Goal: Download file/media

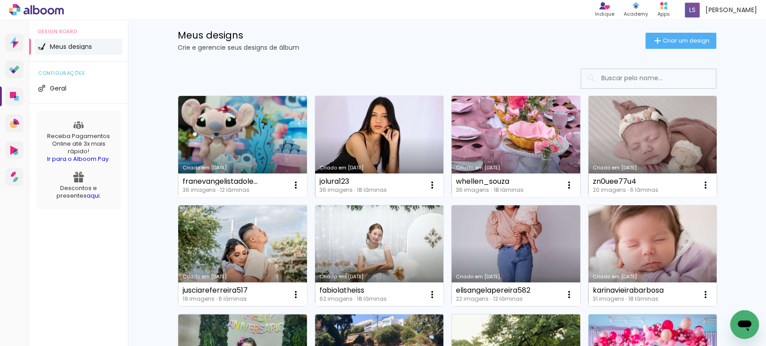
scroll to position [45, 0]
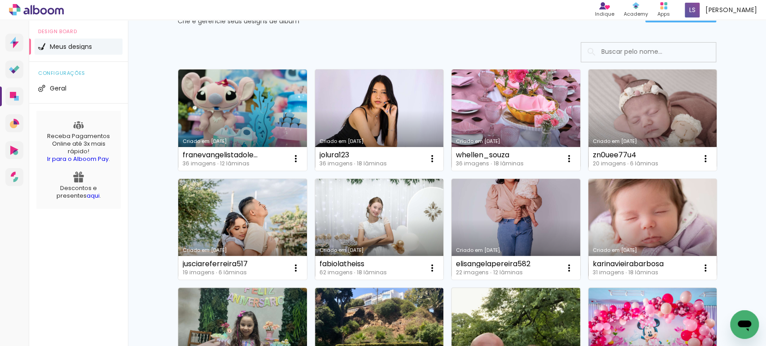
click at [645, 199] on link "Criado em [DATE]" at bounding box center [652, 229] width 129 height 101
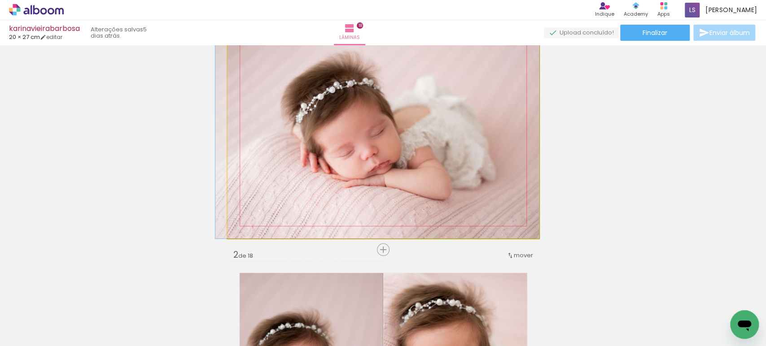
click at [453, 155] on quentale-photo at bounding box center [382, 131] width 311 height 216
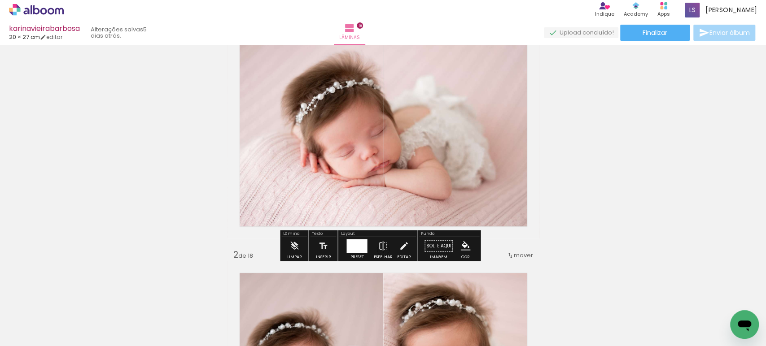
click at [453, 155] on quentale-photo at bounding box center [382, 131] width 311 height 216
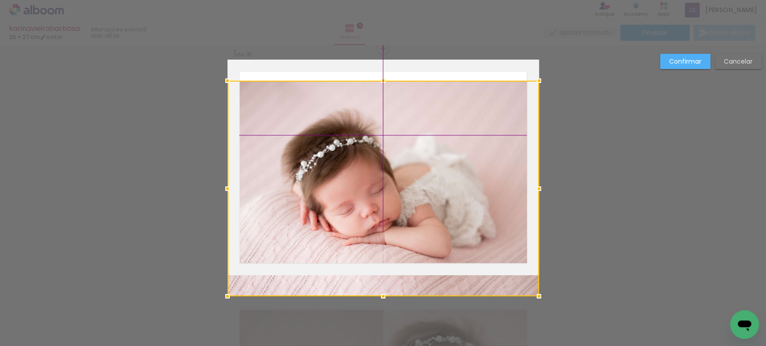
scroll to position [11, 0]
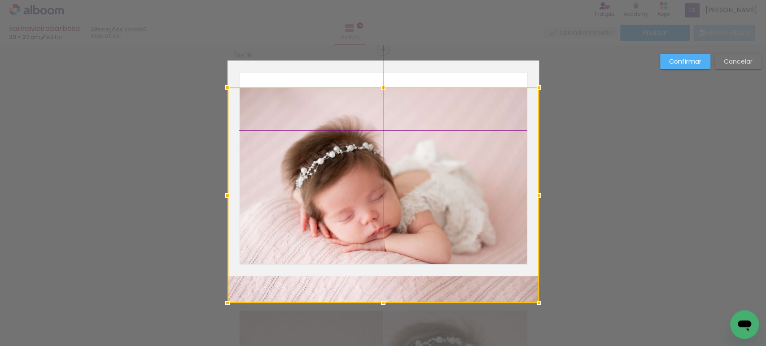
drag, startPoint x: 453, startPoint y: 155, endPoint x: 432, endPoint y: 154, distance: 20.7
click at [433, 153] on div at bounding box center [382, 195] width 311 height 216
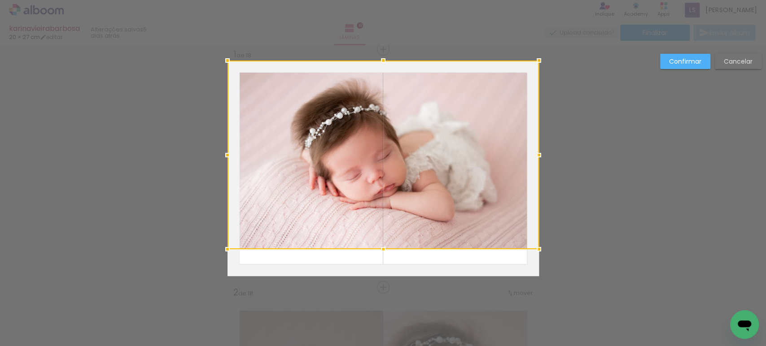
drag, startPoint x: 453, startPoint y: 169, endPoint x: 438, endPoint y: 131, distance: 40.5
click at [438, 131] on div at bounding box center [382, 155] width 311 height 189
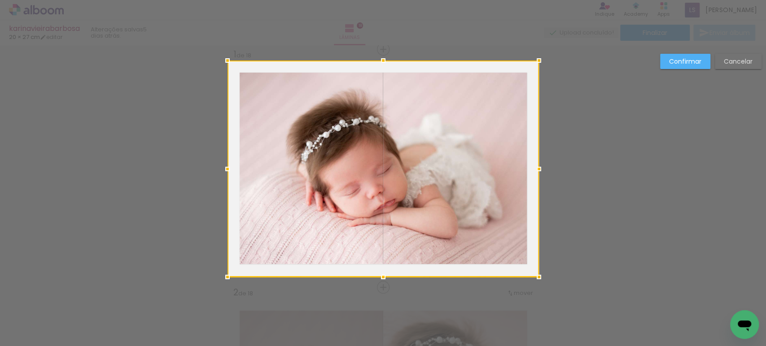
drag, startPoint x: 379, startPoint y: 250, endPoint x: 356, endPoint y: 370, distance: 121.5
click at [356, 346] on html "link( href="../../bower_components/polymer/polymer.html" rel="import" ) picture…" at bounding box center [383, 173] width 766 height 346
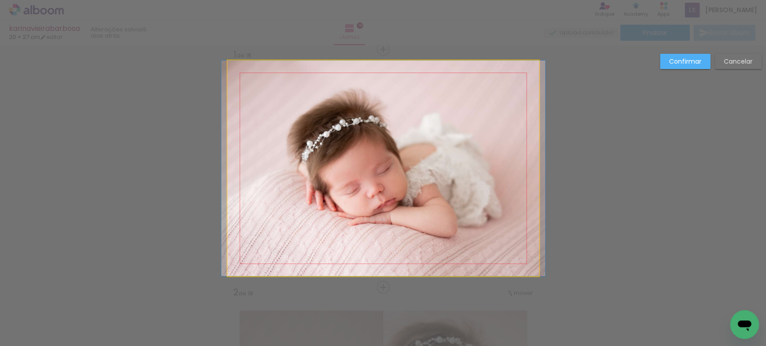
click at [497, 192] on quentale-photo at bounding box center [382, 169] width 311 height 216
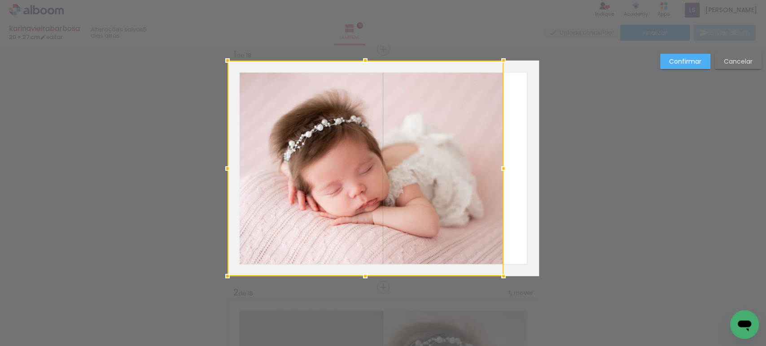
drag, startPoint x: 534, startPoint y: 168, endPoint x: 499, endPoint y: 168, distance: 35.4
click at [499, 168] on div at bounding box center [503, 169] width 18 height 18
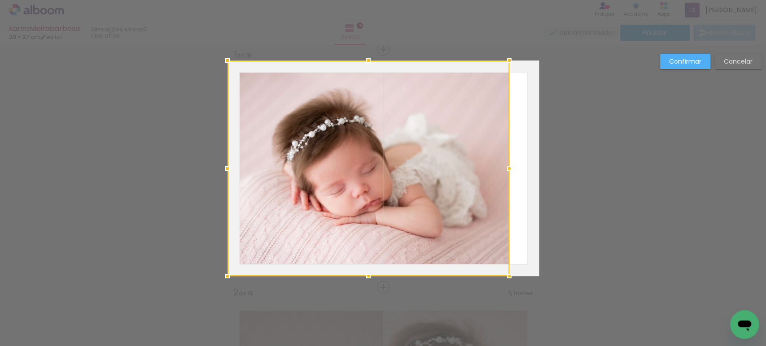
drag, startPoint x: 499, startPoint y: 169, endPoint x: 503, endPoint y: 169, distance: 4.5
click at [503, 169] on div at bounding box center [509, 169] width 18 height 18
drag, startPoint x: 467, startPoint y: 170, endPoint x: 457, endPoint y: 167, distance: 11.1
click at [457, 167] on div at bounding box center [368, 169] width 282 height 216
drag, startPoint x: 505, startPoint y: 164, endPoint x: 513, endPoint y: 168, distance: 9.0
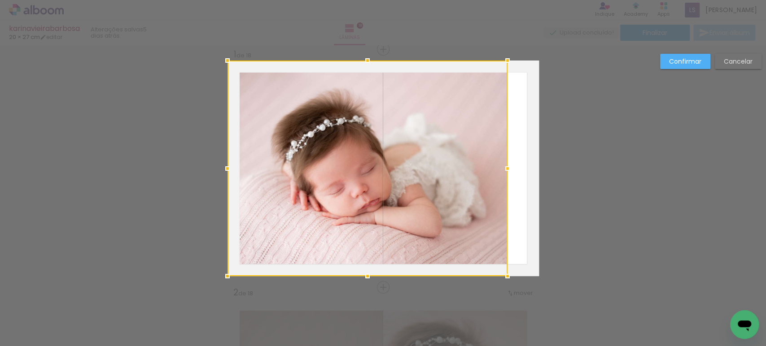
click at [513, 168] on album-spread "1 de 18" at bounding box center [382, 169] width 311 height 216
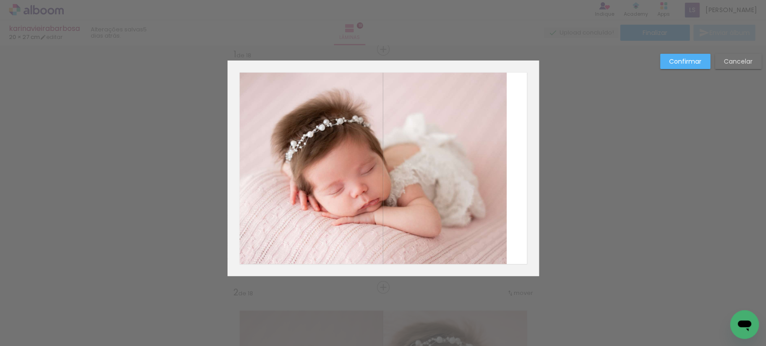
click at [0, 0] on paper-button "Confirmar" at bounding box center [0, 0] width 0 height 0
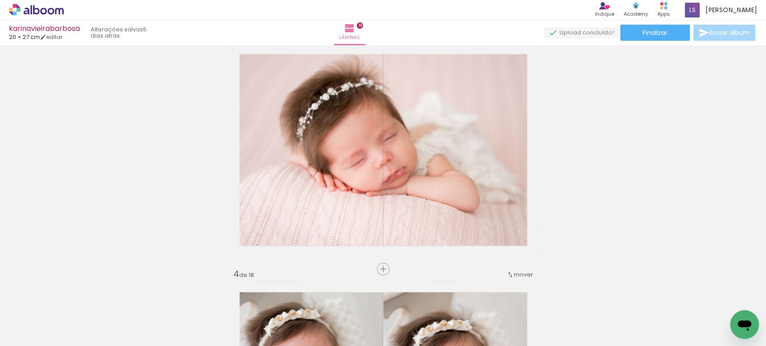
scroll to position [506, 0]
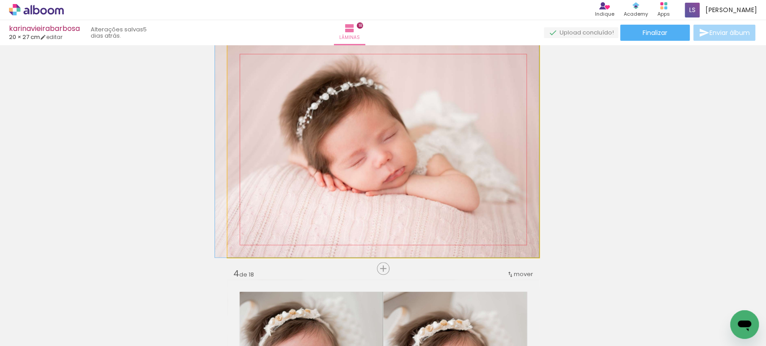
drag, startPoint x: 427, startPoint y: 146, endPoint x: 412, endPoint y: 145, distance: 14.9
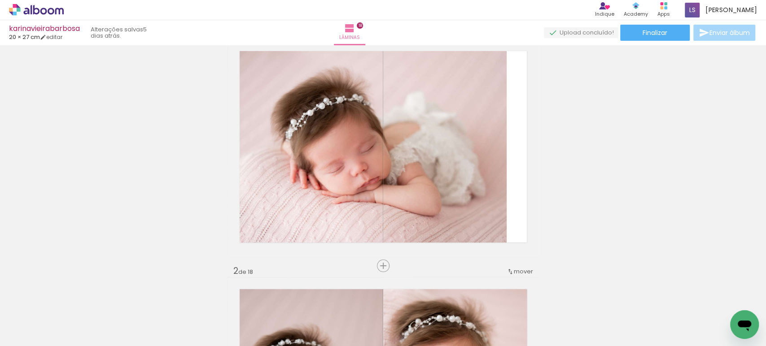
scroll to position [32, 0]
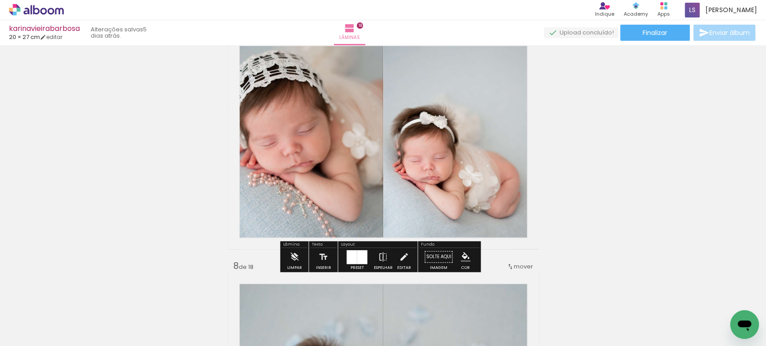
click at [293, 148] on quentale-photo at bounding box center [305, 142] width 156 height 216
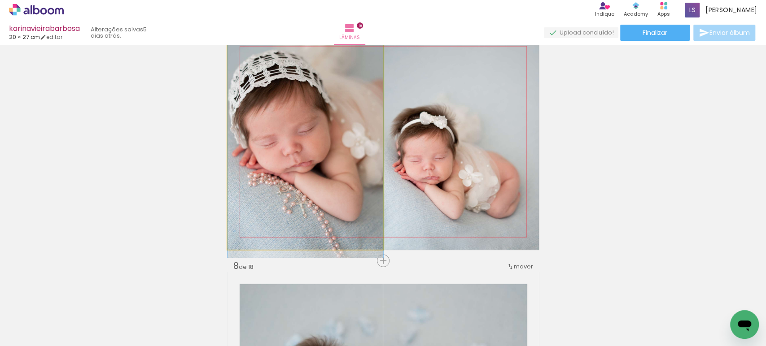
click at [293, 148] on quentale-photo at bounding box center [305, 142] width 156 height 216
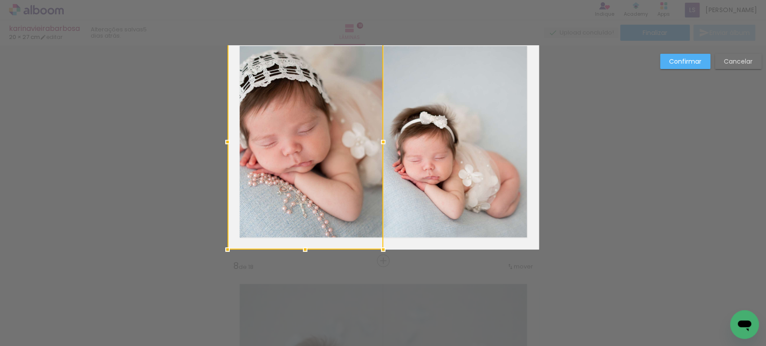
click at [293, 148] on div at bounding box center [305, 142] width 156 height 216
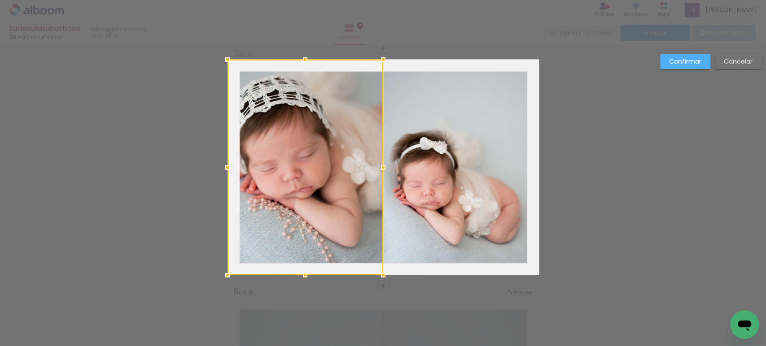
scroll to position [1440, 0]
click at [0, 0] on slot "Confirmar" at bounding box center [0, 0] width 0 height 0
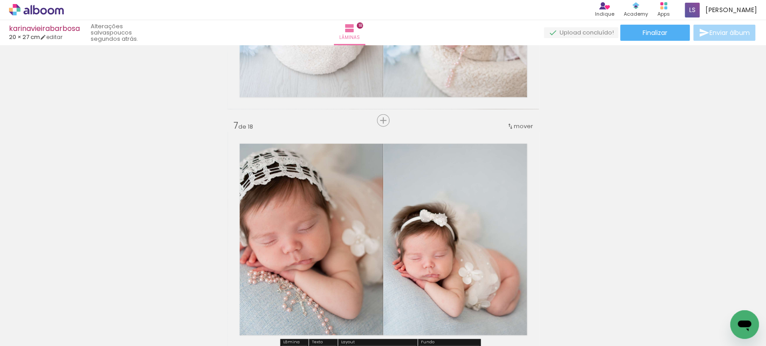
scroll to position [1440, 0]
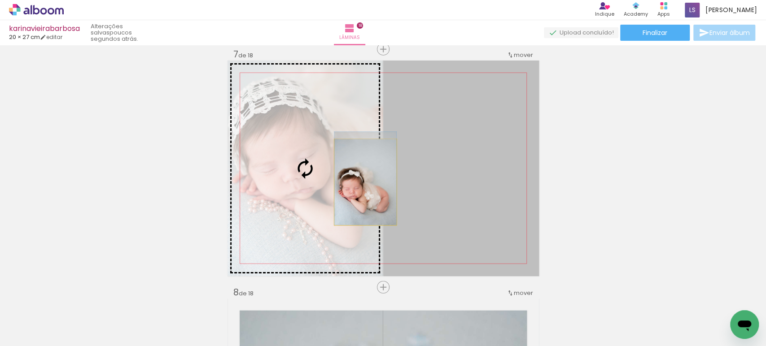
drag, startPoint x: 485, startPoint y: 193, endPoint x: 309, endPoint y: 163, distance: 178.9
click at [0, 0] on slot at bounding box center [0, 0] width 0 height 0
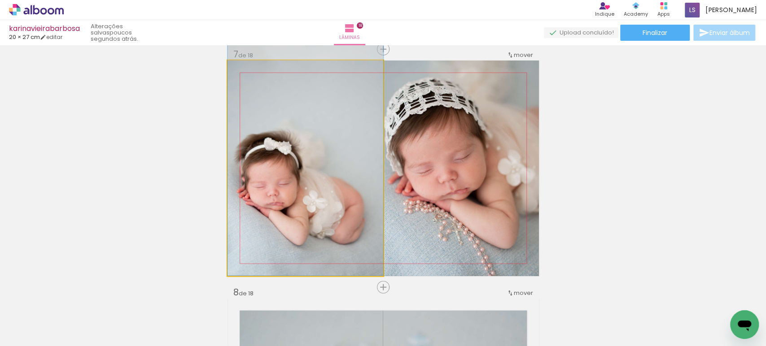
drag, startPoint x: 300, startPoint y: 180, endPoint x: 338, endPoint y: 163, distance: 41.8
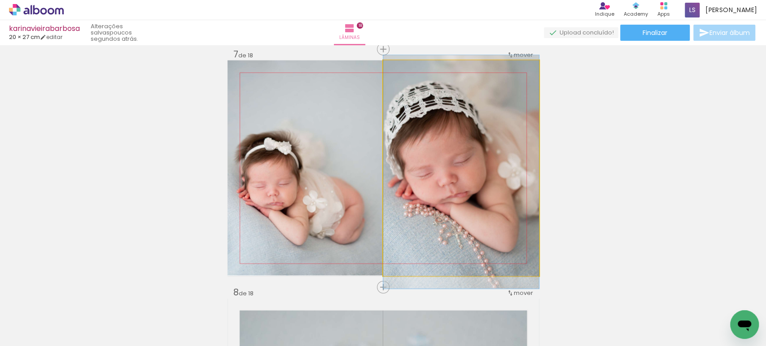
drag, startPoint x: 474, startPoint y: 170, endPoint x: 467, endPoint y: 175, distance: 8.0
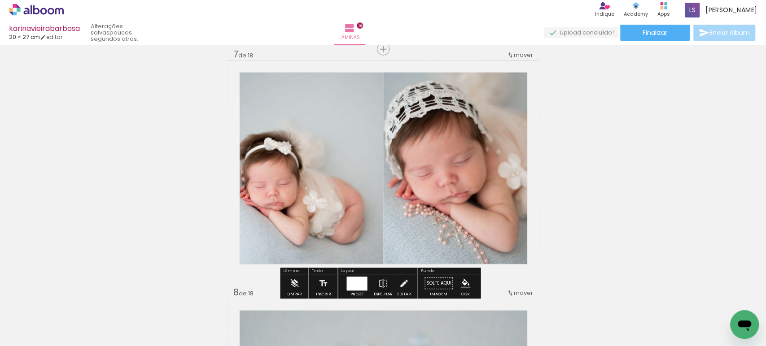
click at [302, 186] on quentale-photo at bounding box center [305, 169] width 156 height 216
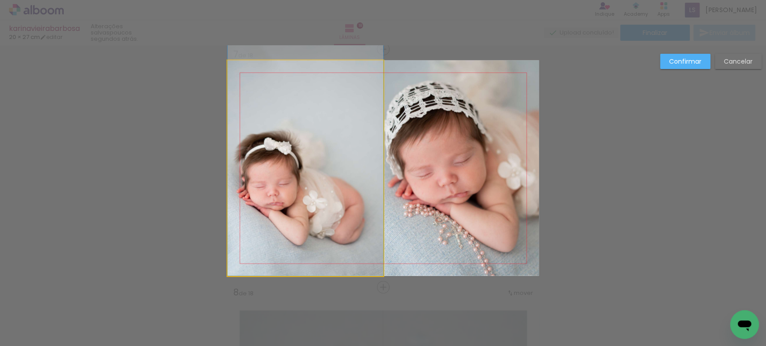
click at [302, 186] on quentale-photo at bounding box center [305, 169] width 156 height 216
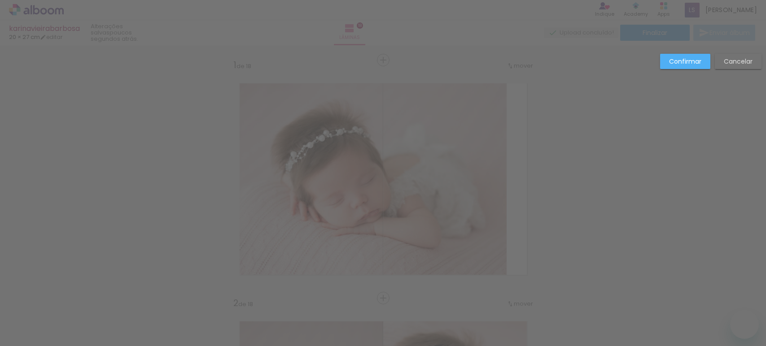
click at [0, 0] on slot "Confirmar" at bounding box center [0, 0] width 0 height 0
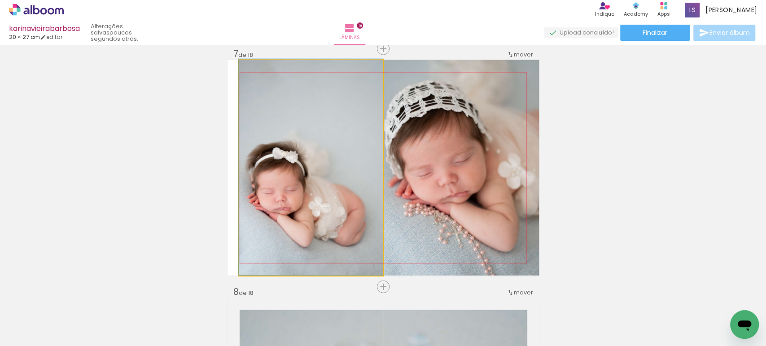
drag, startPoint x: 337, startPoint y: 204, endPoint x: 336, endPoint y: 196, distance: 8.6
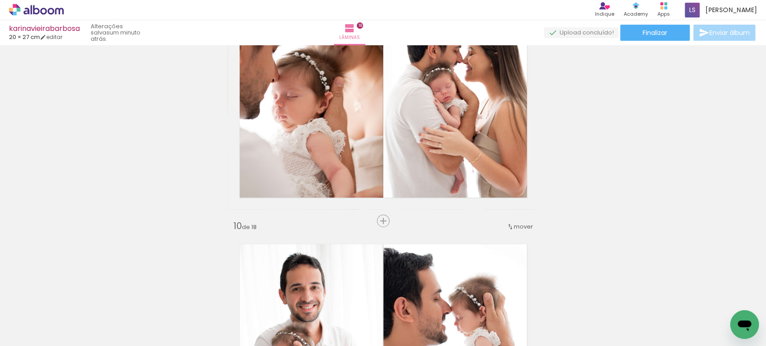
scroll to position [1983, 0]
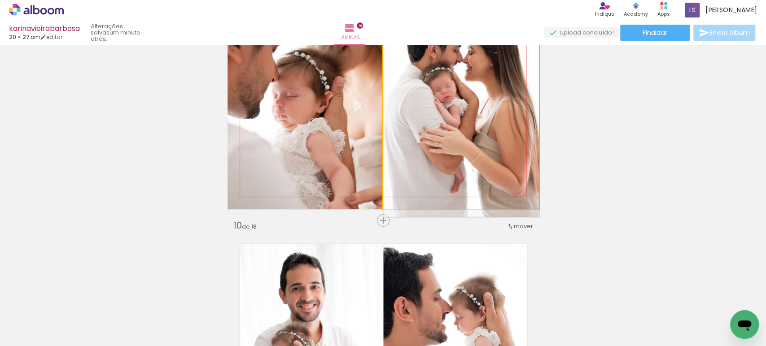
drag, startPoint x: 510, startPoint y: 140, endPoint x: 501, endPoint y: 146, distance: 10.7
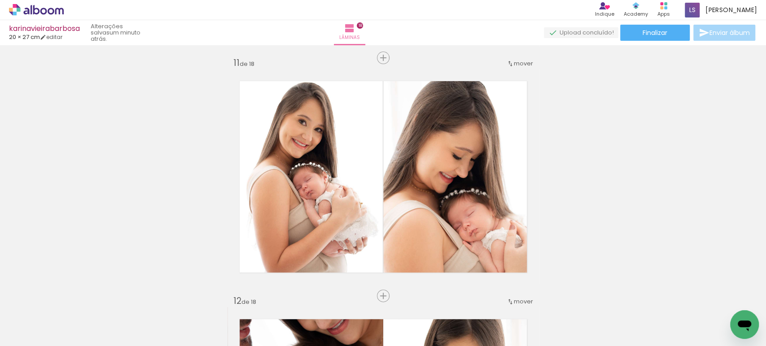
scroll to position [2385, 0]
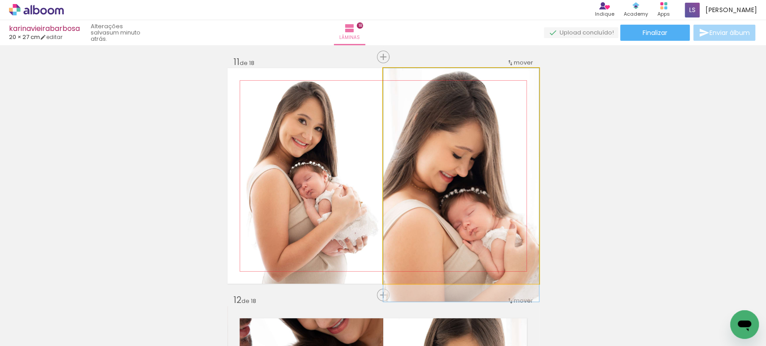
drag, startPoint x: 489, startPoint y: 134, endPoint x: 493, endPoint y: 152, distance: 18.3
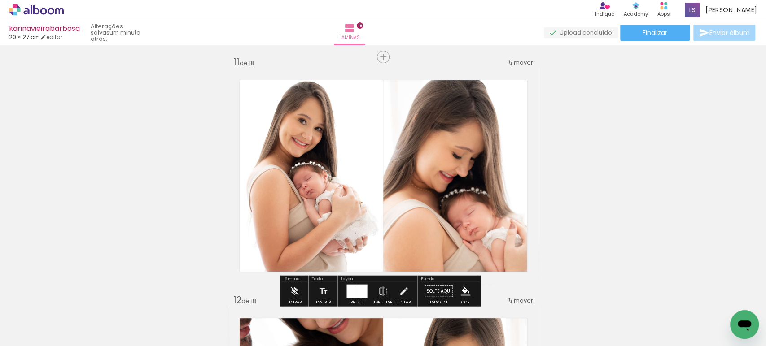
click at [493, 152] on quentale-photo at bounding box center [461, 176] width 156 height 216
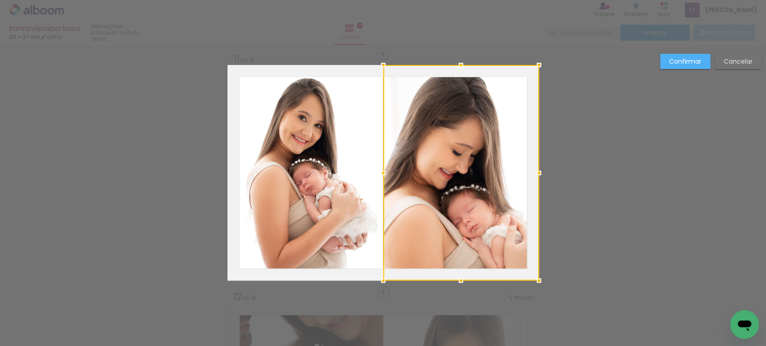
click at [492, 152] on div at bounding box center [461, 173] width 156 height 216
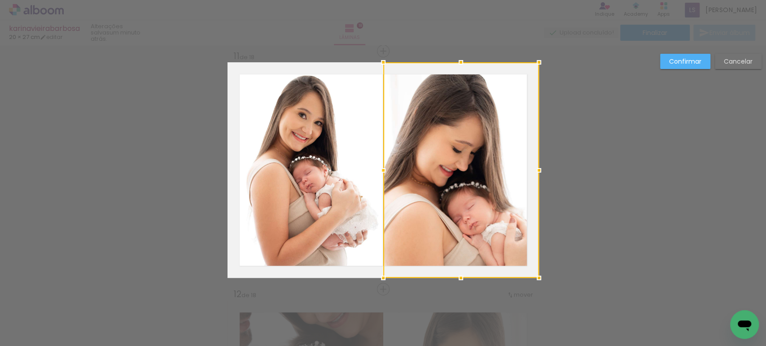
scroll to position [2393, 0]
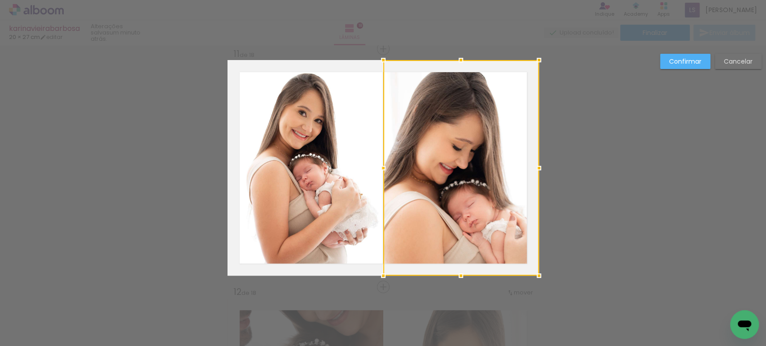
click at [492, 152] on div at bounding box center [461, 168] width 156 height 216
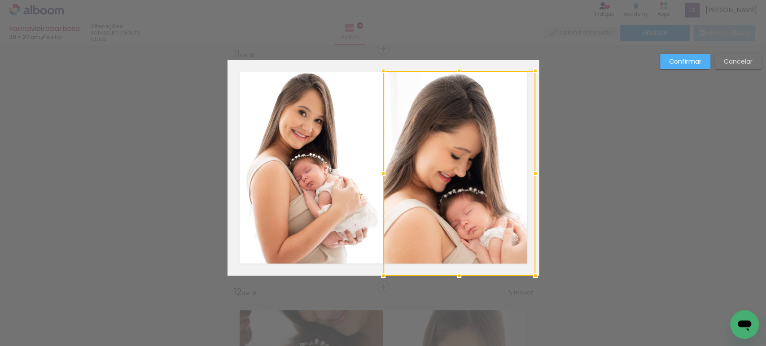
drag, startPoint x: 538, startPoint y: 58, endPoint x: 535, endPoint y: 75, distance: 17.0
click at [535, 75] on div at bounding box center [535, 71] width 18 height 18
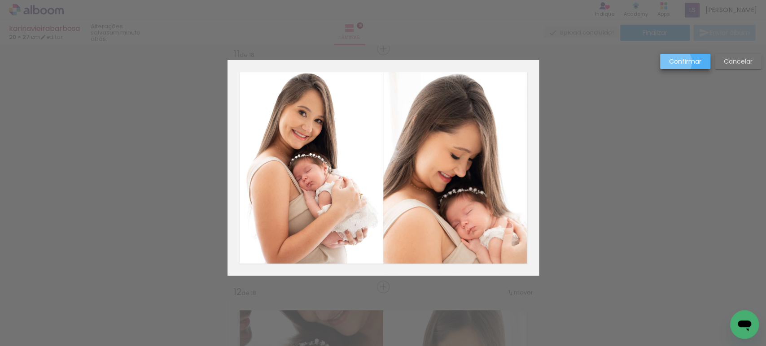
click at [0, 0] on slot "Confirmar" at bounding box center [0, 0] width 0 height 0
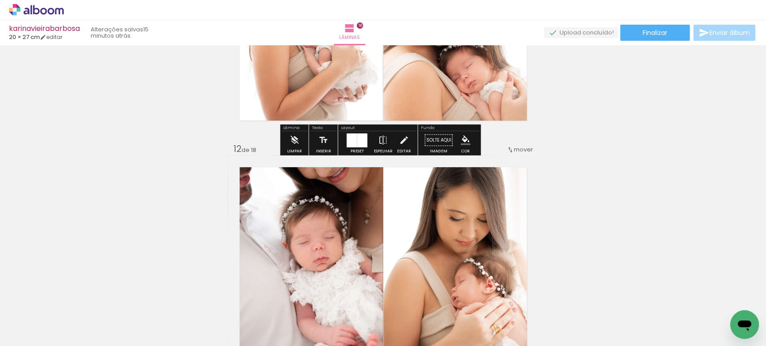
scroll to position [2537, 0]
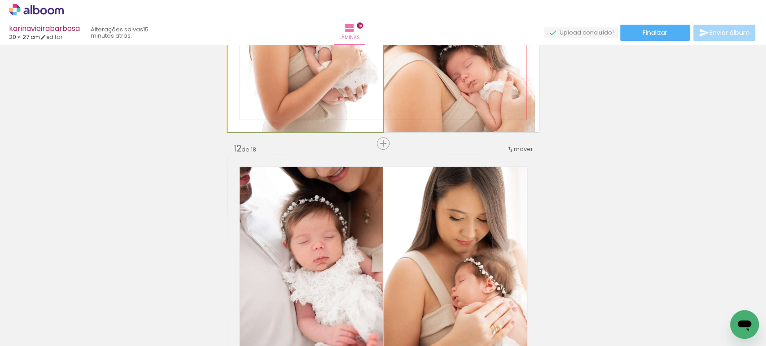
click at [313, 80] on quentale-photo at bounding box center [305, 25] width 156 height 216
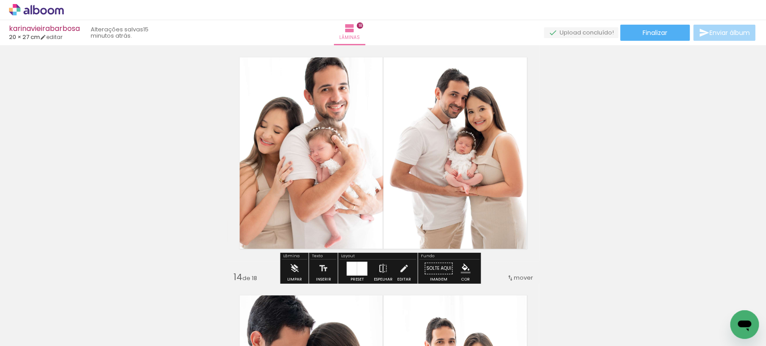
click at [256, 111] on quentale-photo at bounding box center [305, 153] width 156 height 216
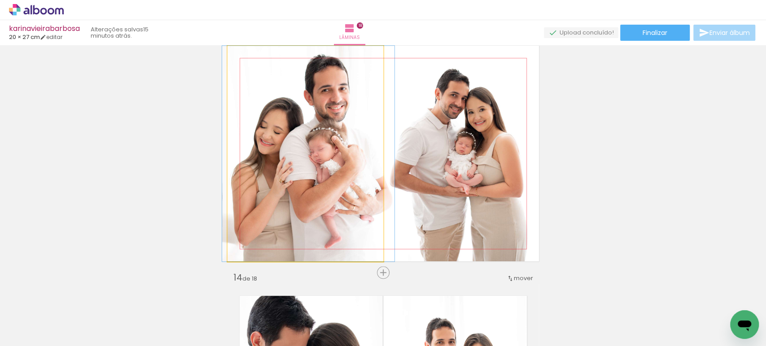
click at [256, 111] on quentale-photo at bounding box center [305, 154] width 156 height 216
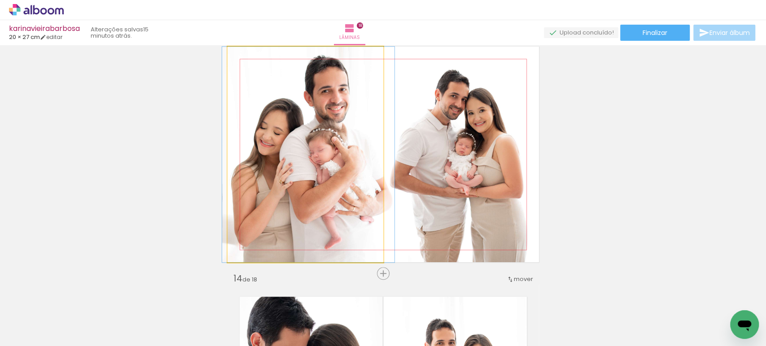
click at [0, 0] on div at bounding box center [0, 0] width 0 height 0
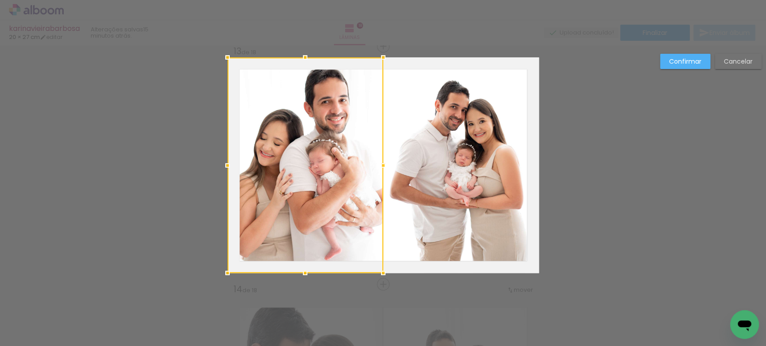
scroll to position [2869, 0]
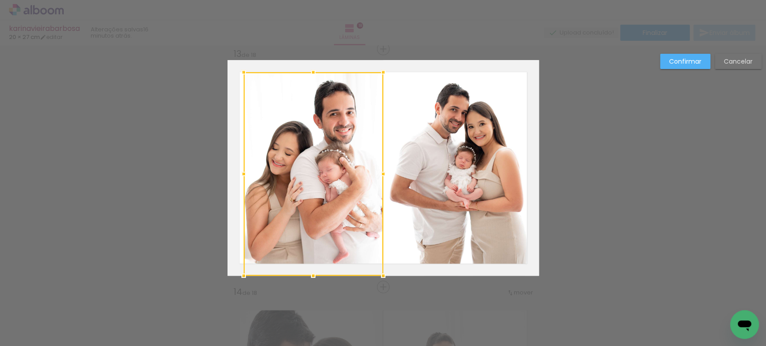
drag, startPoint x: 219, startPoint y: 58, endPoint x: 235, endPoint y: 70, distance: 20.5
click at [235, 70] on div at bounding box center [244, 72] width 18 height 18
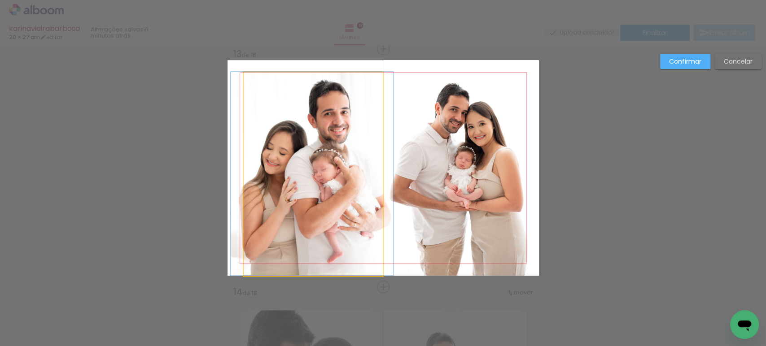
drag, startPoint x: 276, startPoint y: 135, endPoint x: 270, endPoint y: 130, distance: 7.3
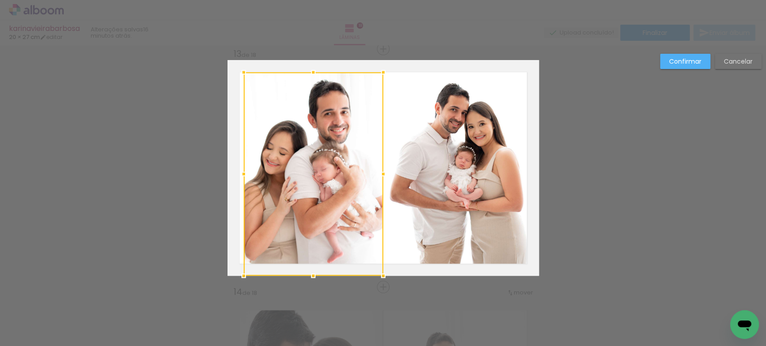
click at [270, 130] on div at bounding box center [314, 174] width 140 height 204
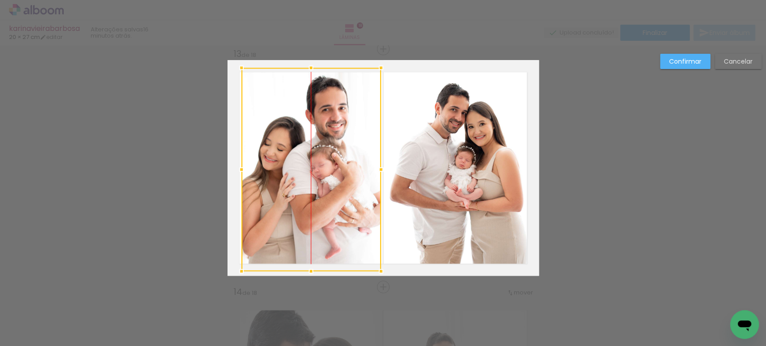
drag, startPoint x: 270, startPoint y: 130, endPoint x: 269, endPoint y: 125, distance: 4.8
click at [269, 125] on div at bounding box center [311, 170] width 140 height 204
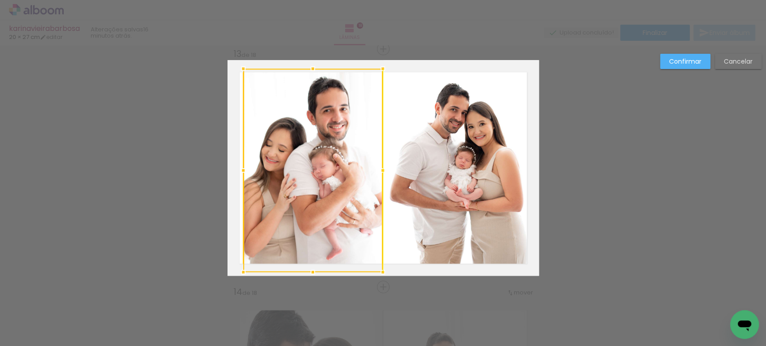
click at [278, 151] on div at bounding box center [313, 171] width 140 height 204
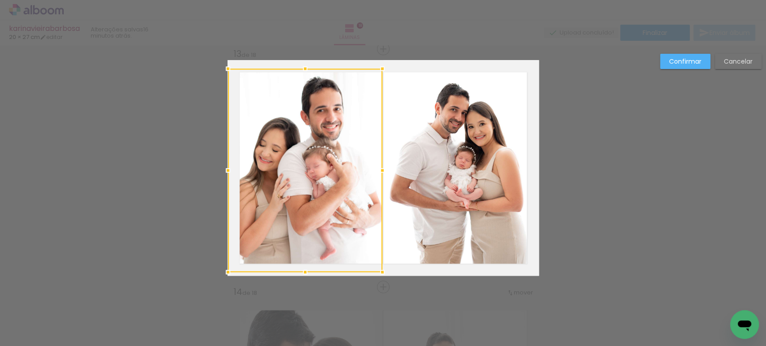
click at [235, 168] on div at bounding box center [305, 171] width 154 height 204
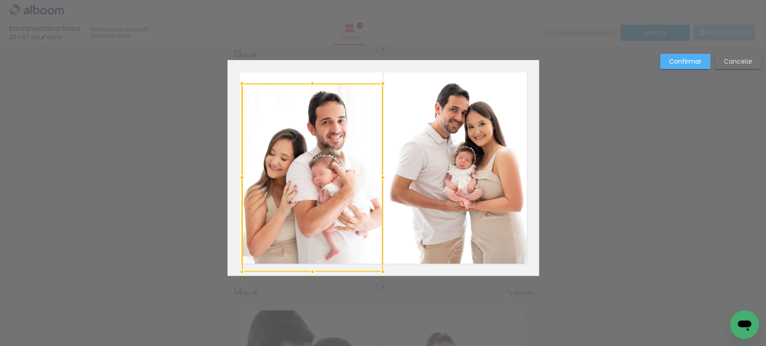
drag, startPoint x: 222, startPoint y: 68, endPoint x: 232, endPoint y: 83, distance: 18.7
click at [233, 83] on div at bounding box center [242, 83] width 18 height 18
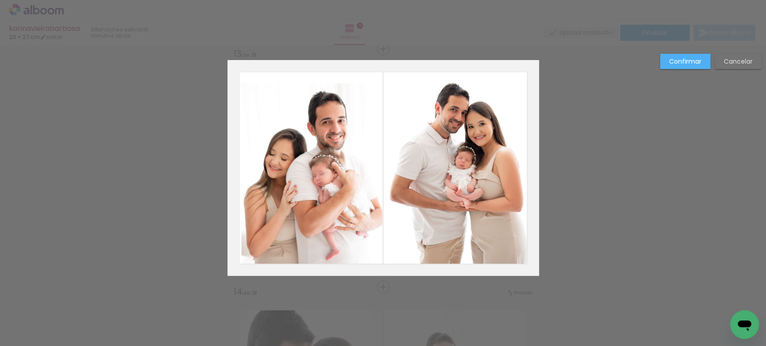
click at [0, 0] on slot "Confirmar" at bounding box center [0, 0] width 0 height 0
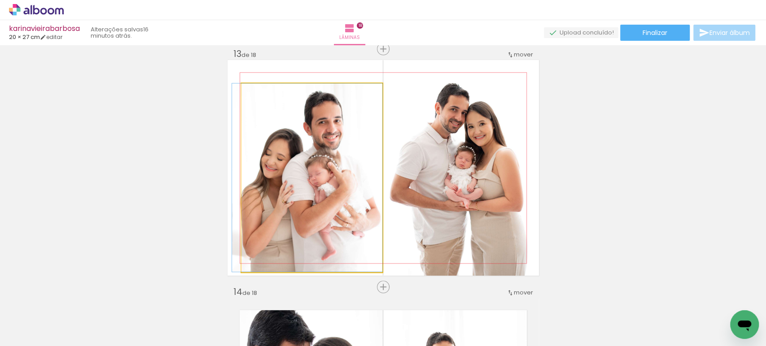
drag, startPoint x: 353, startPoint y: 159, endPoint x: 347, endPoint y: 157, distance: 6.5
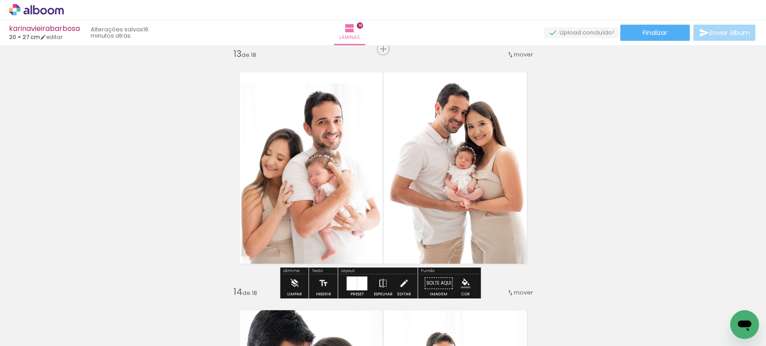
click at [279, 180] on quentale-photo at bounding box center [311, 177] width 141 height 188
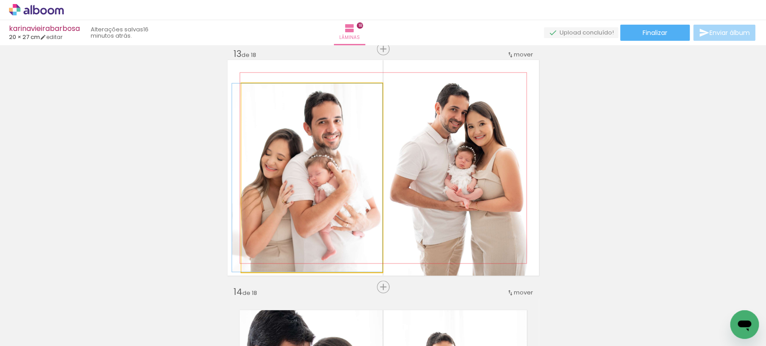
click at [279, 180] on quentale-photo at bounding box center [311, 177] width 141 height 188
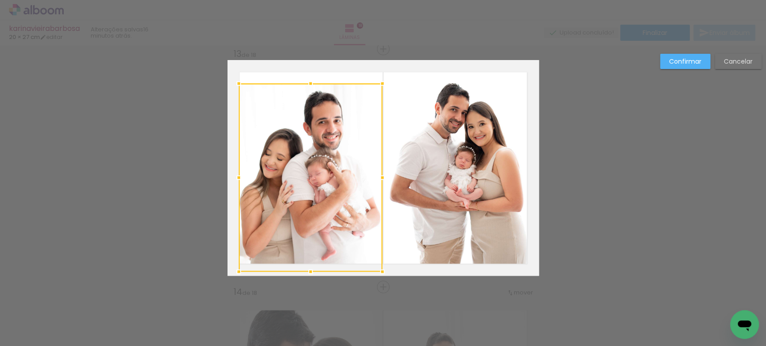
click at [234, 176] on div at bounding box center [239, 178] width 18 height 18
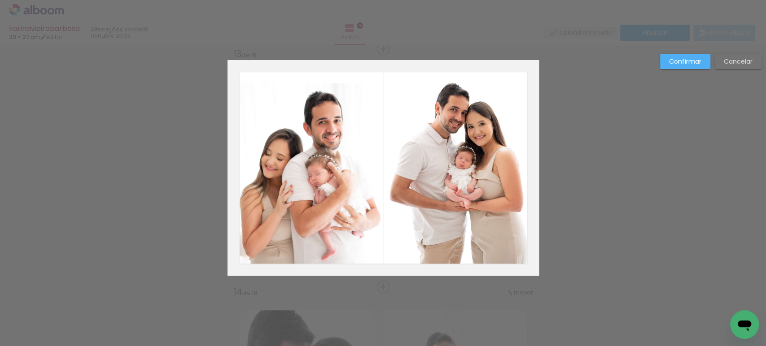
click at [0, 0] on slot "Confirmar" at bounding box center [0, 0] width 0 height 0
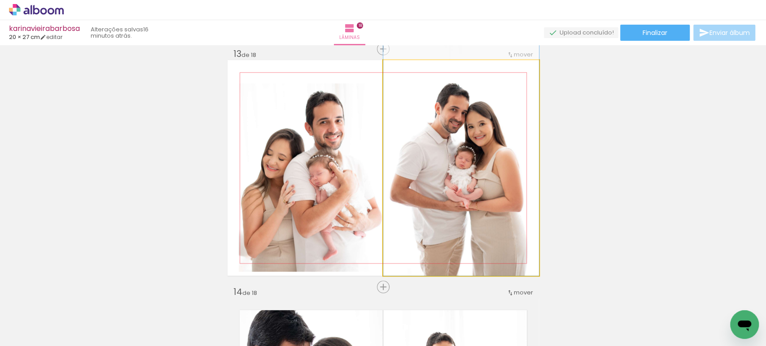
drag, startPoint x: 481, startPoint y: 183, endPoint x: 478, endPoint y: 179, distance: 5.7
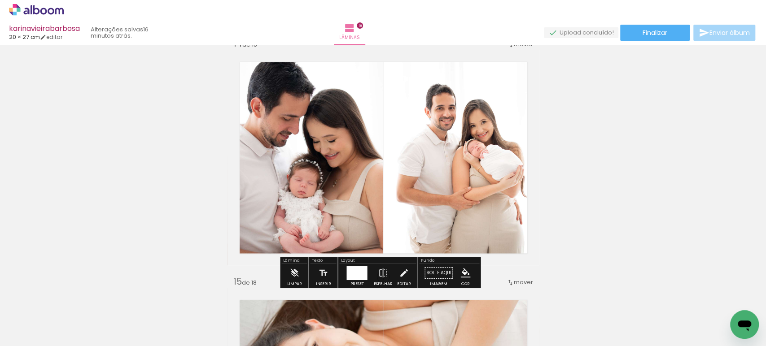
scroll to position [3118, 0]
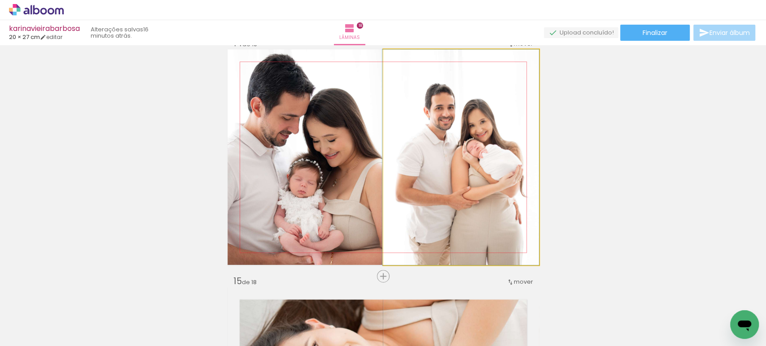
drag, startPoint x: 497, startPoint y: 171, endPoint x: 489, endPoint y: 168, distance: 8.7
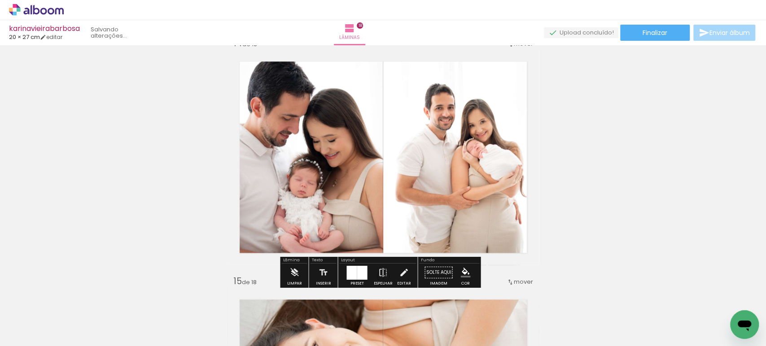
click at [348, 145] on quentale-photo at bounding box center [305, 157] width 156 height 216
click at [348, 144] on quentale-photo at bounding box center [305, 157] width 156 height 216
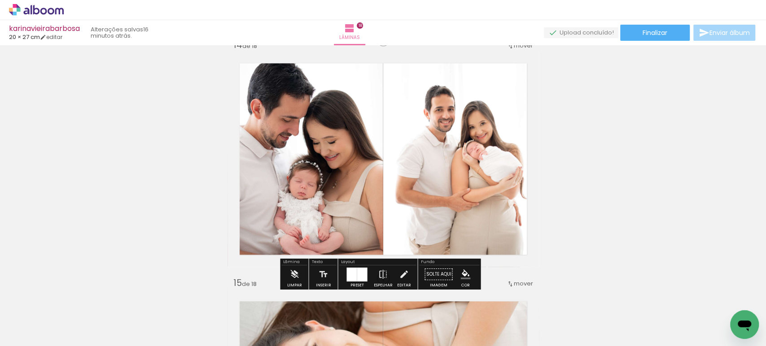
click at [0, 0] on div at bounding box center [0, 0] width 0 height 0
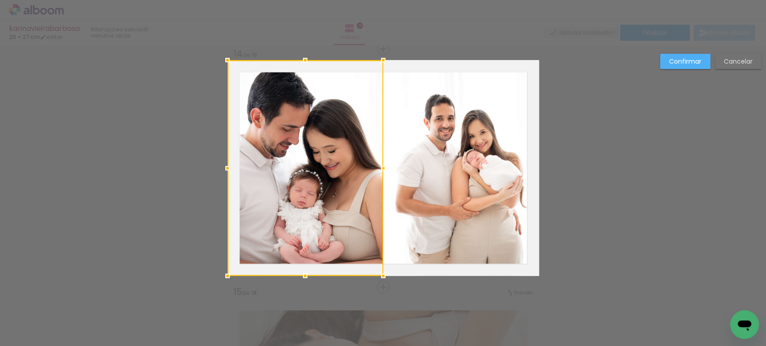
scroll to position [3108, 0]
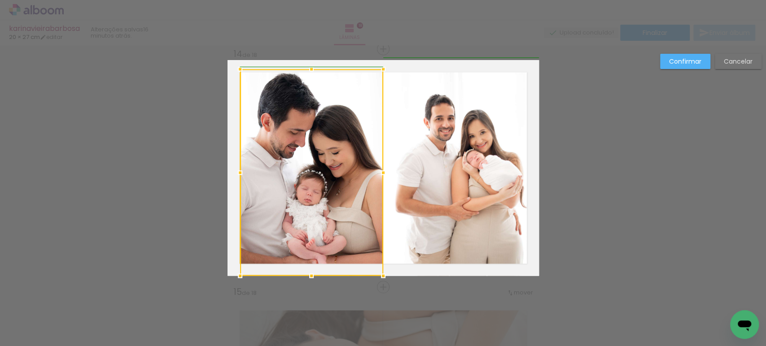
drag, startPoint x: 221, startPoint y: 57, endPoint x: 221, endPoint y: 67, distance: 9.4
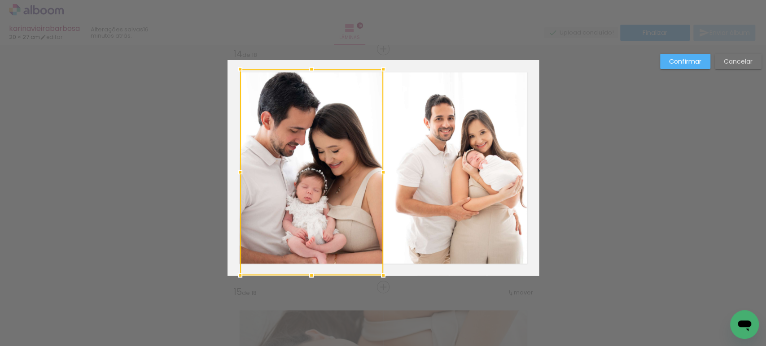
click at [0, 0] on slot "Confirmar" at bounding box center [0, 0] width 0 height 0
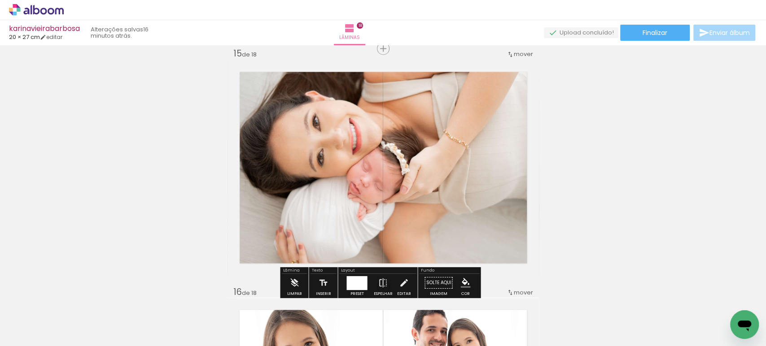
scroll to position [3347, 0]
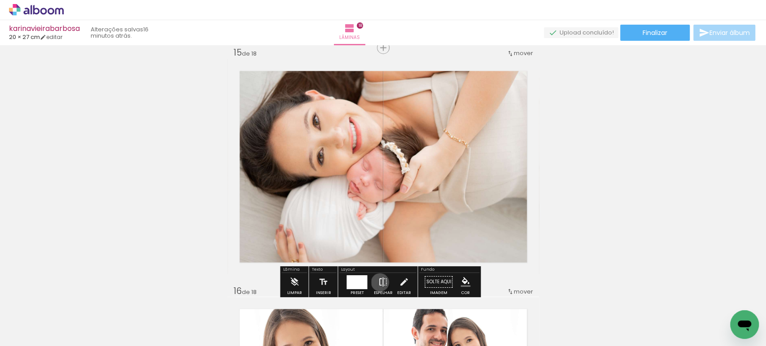
click at [378, 282] on iron-icon at bounding box center [383, 282] width 10 height 18
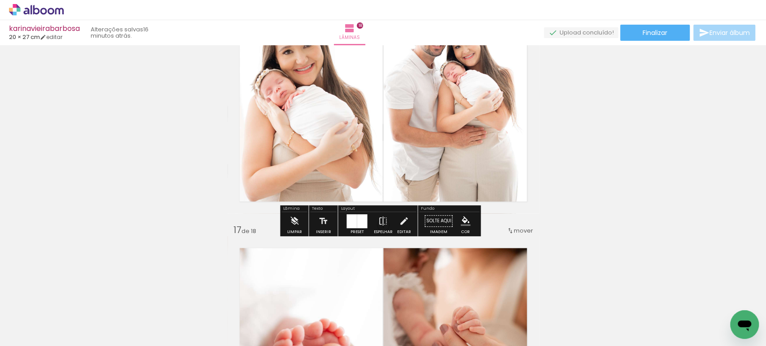
scroll to position [3646, 0]
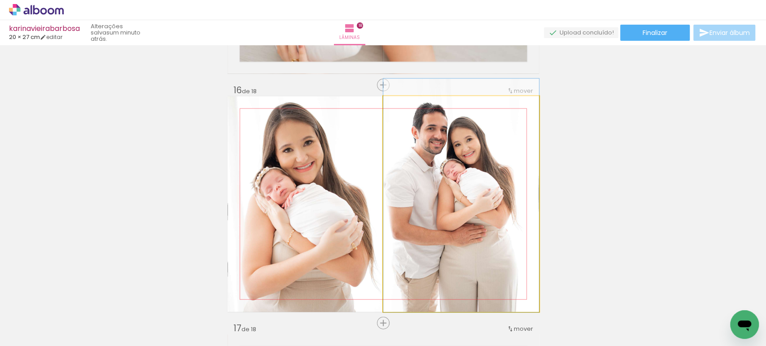
click at [441, 174] on quentale-photo at bounding box center [461, 204] width 156 height 216
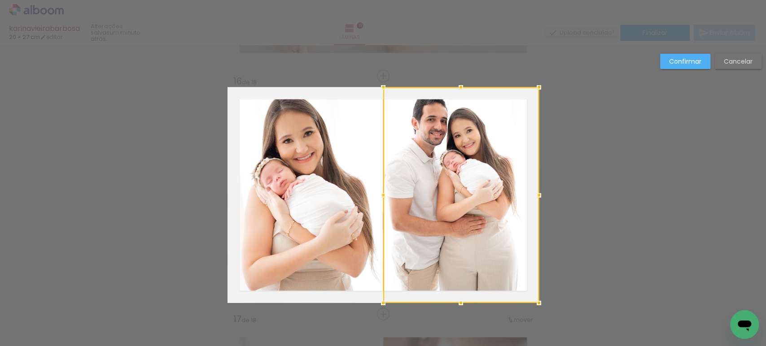
click at [441, 174] on div at bounding box center [461, 195] width 156 height 216
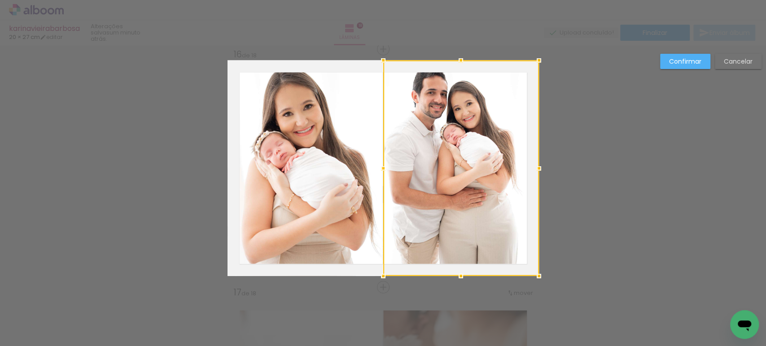
scroll to position [3584, 0]
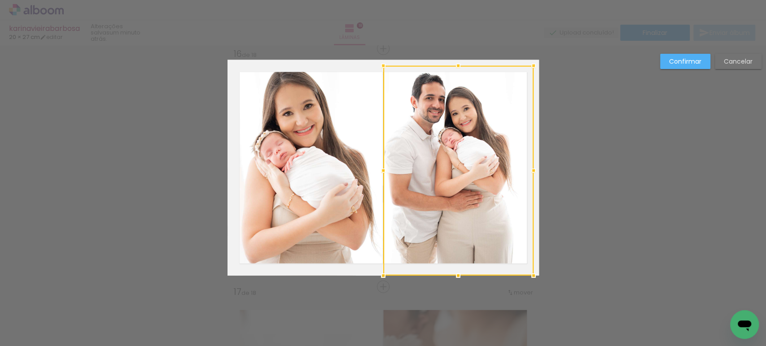
drag, startPoint x: 538, startPoint y: 56, endPoint x: 536, endPoint y: 61, distance: 6.0
click at [536, 61] on div at bounding box center [533, 66] width 18 height 18
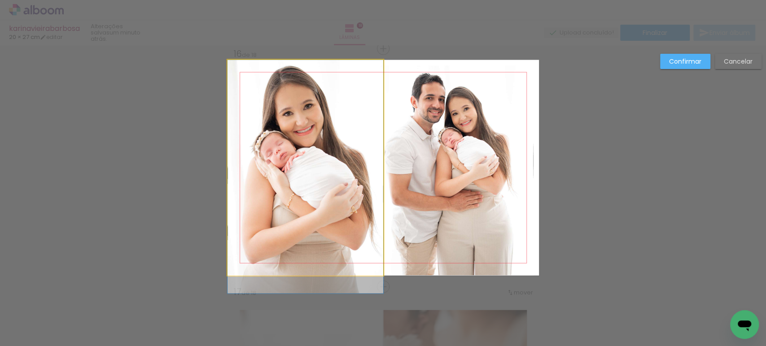
click at [331, 82] on quentale-photo at bounding box center [305, 168] width 156 height 216
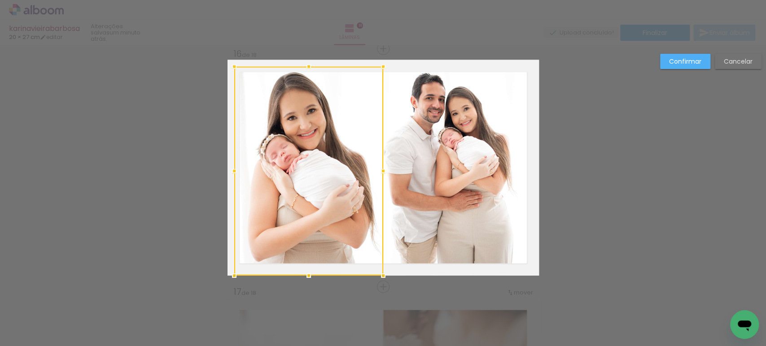
drag, startPoint x: 219, startPoint y: 59, endPoint x: 222, endPoint y: 65, distance: 7.4
click at [225, 65] on div at bounding box center [234, 67] width 18 height 18
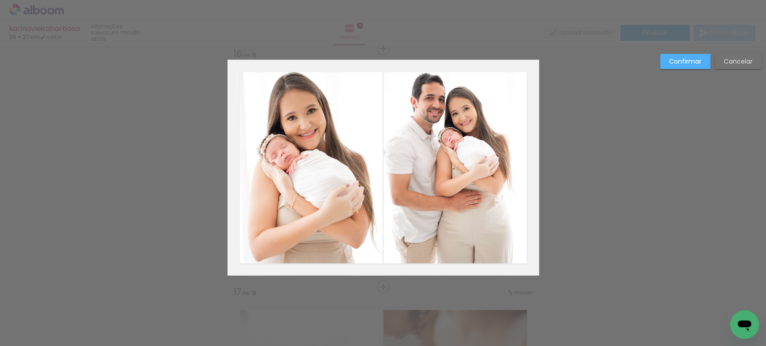
click at [0, 0] on slot "Confirmar" at bounding box center [0, 0] width 0 height 0
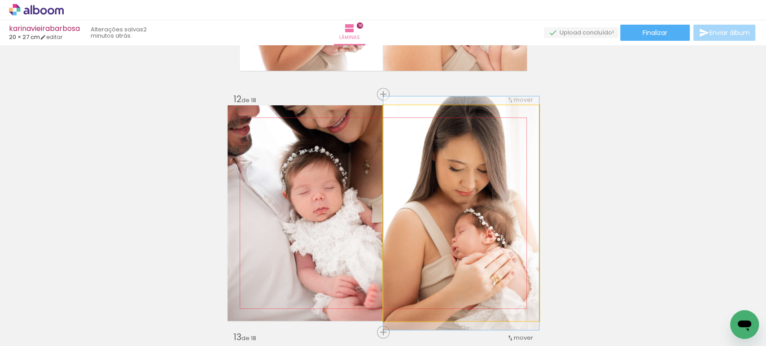
click at [502, 135] on quentale-photo at bounding box center [461, 213] width 156 height 216
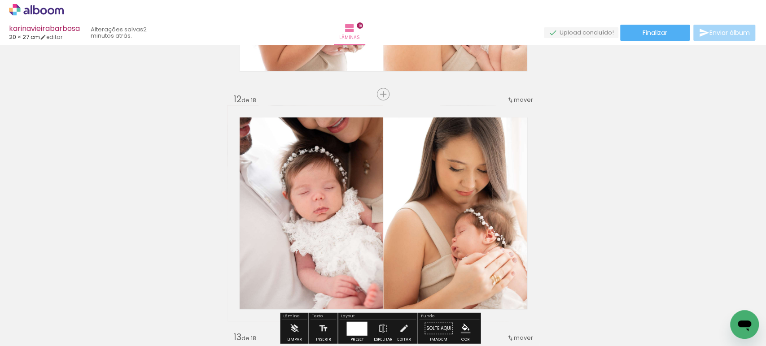
click at [502, 135] on quentale-photo at bounding box center [461, 213] width 156 height 216
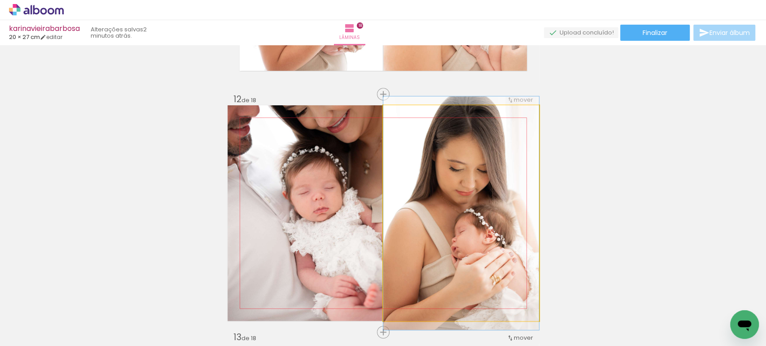
click at [502, 135] on quentale-photo at bounding box center [461, 213] width 156 height 216
click at [0, 0] on div at bounding box center [0, 0] width 0 height 0
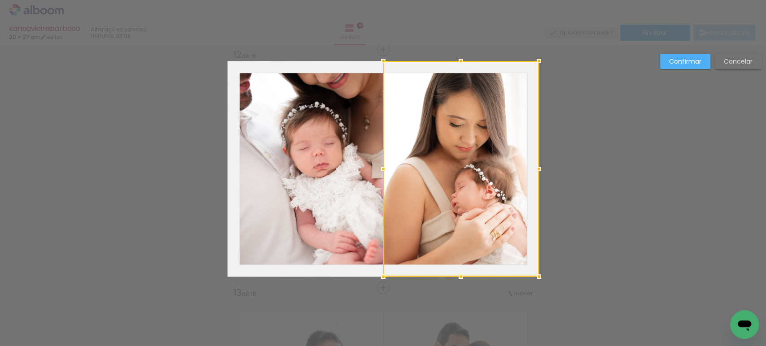
scroll to position [2631, 0]
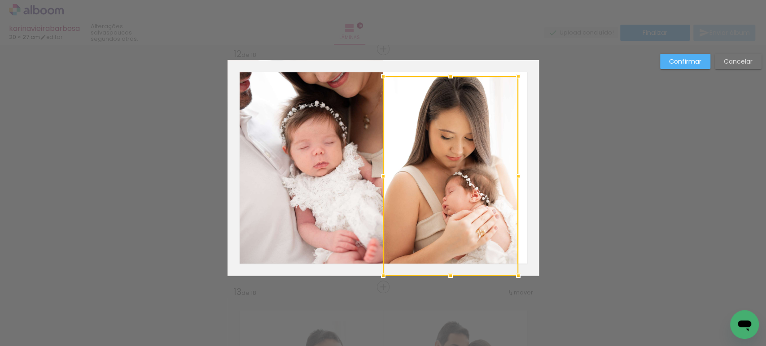
drag, startPoint x: 536, startPoint y: 55, endPoint x: 516, endPoint y: 70, distance: 25.6
click at [516, 70] on div at bounding box center [518, 76] width 18 height 18
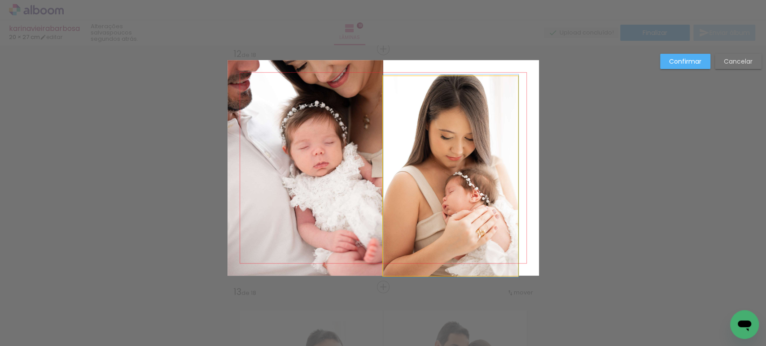
click at [492, 109] on quentale-photo at bounding box center [450, 176] width 135 height 200
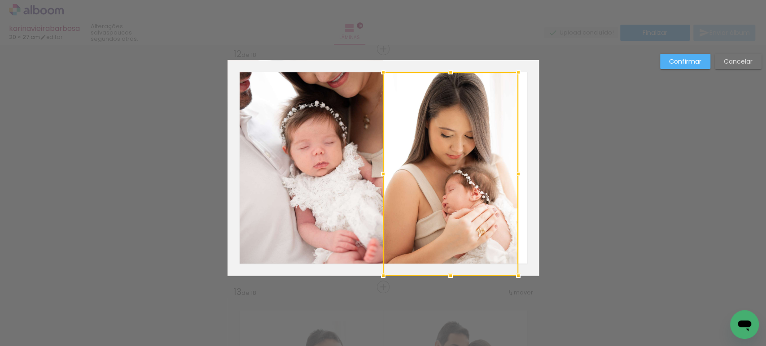
click at [444, 73] on div at bounding box center [450, 72] width 18 height 18
click at [0, 0] on slot "Confirmar" at bounding box center [0, 0] width 0 height 0
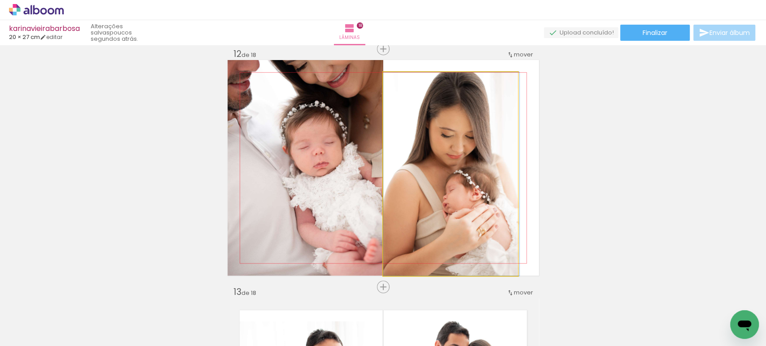
drag, startPoint x: 497, startPoint y: 119, endPoint x: 499, endPoint y: 140, distance: 21.2
click at [492, 133] on quentale-photo at bounding box center [450, 174] width 135 height 204
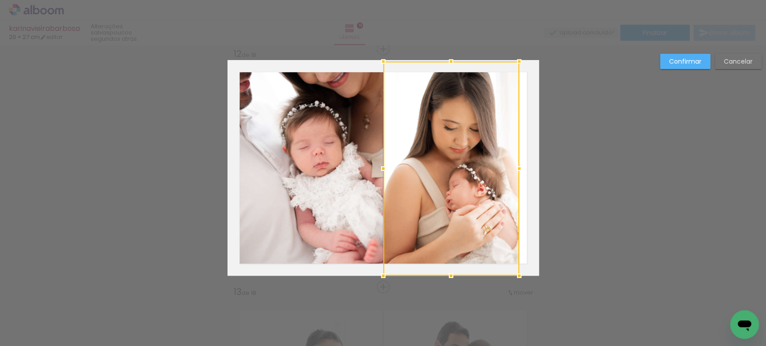
click at [517, 66] on div at bounding box center [519, 61] width 18 height 18
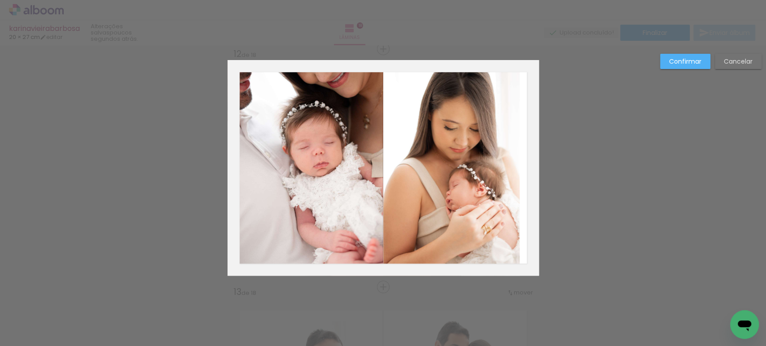
click at [503, 118] on quentale-photo at bounding box center [451, 168] width 136 height 214
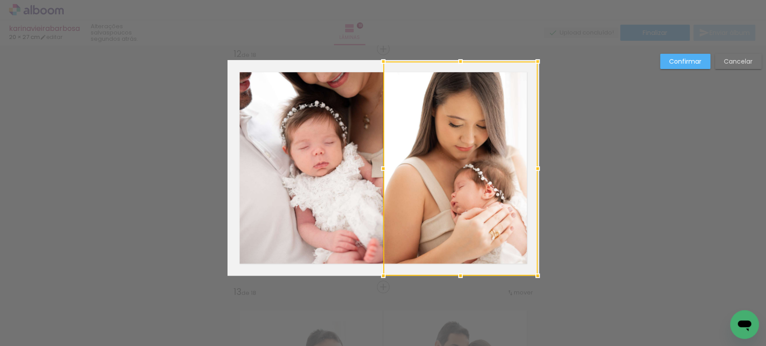
drag, startPoint x: 517, startPoint y: 164, endPoint x: 527, endPoint y: 170, distance: 11.6
click at [528, 170] on div at bounding box center [537, 169] width 18 height 18
click at [0, 0] on slot "Confirmar" at bounding box center [0, 0] width 0 height 0
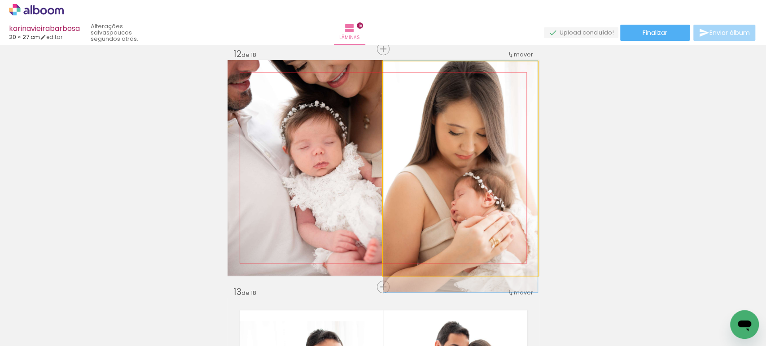
drag, startPoint x: 463, startPoint y: 113, endPoint x: 454, endPoint y: 133, distance: 22.1
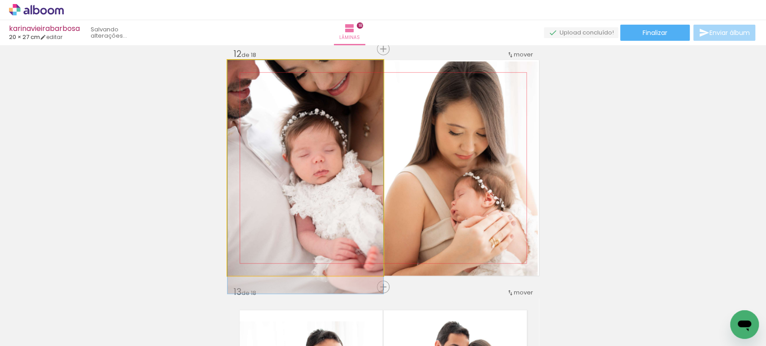
drag, startPoint x: 294, startPoint y: 147, endPoint x: 295, endPoint y: 167, distance: 20.7
drag, startPoint x: 295, startPoint y: 167, endPoint x: 302, endPoint y: 168, distance: 6.7
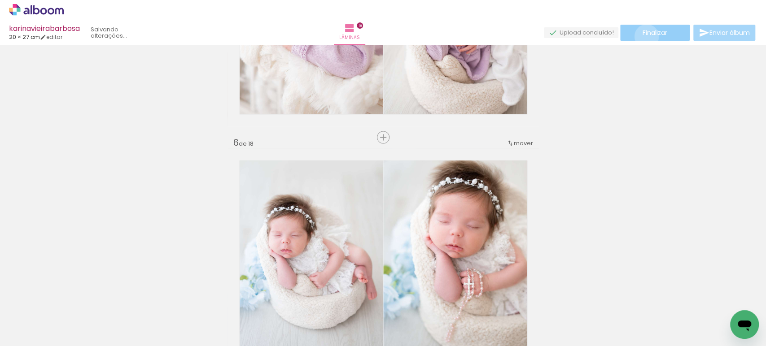
click at [643, 36] on span "Finalizar" at bounding box center [654, 33] width 25 height 6
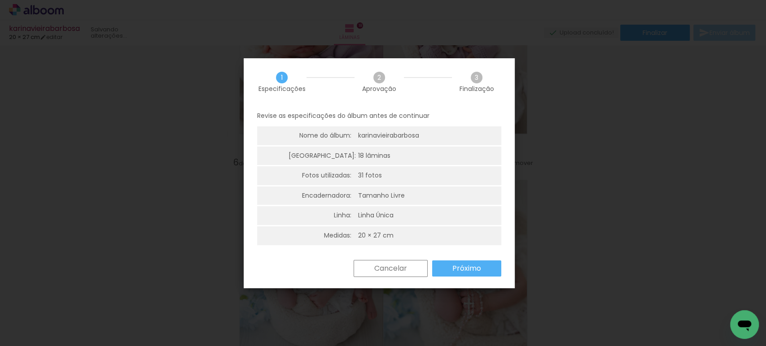
scroll to position [1094, 0]
click at [0, 0] on slot "Próximo" at bounding box center [0, 0] width 0 height 0
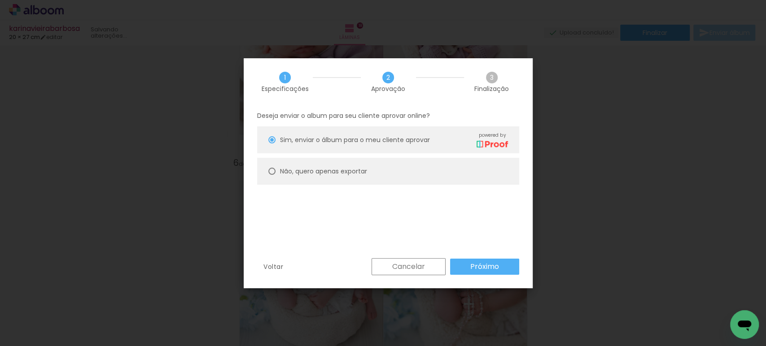
click at [0, 0] on slot "Não, quero apenas exportar" at bounding box center [0, 0] width 0 height 0
type paper-radio-button "on"
click at [0, 0] on slot "Próximo" at bounding box center [0, 0] width 0 height 0
type input "Alta, 300 DPI"
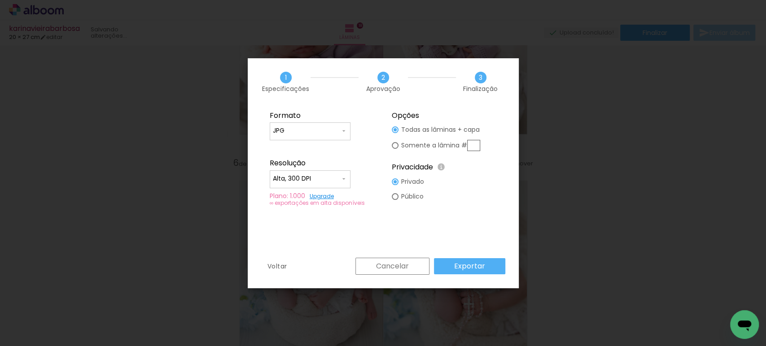
click at [487, 268] on paper-button "Exportar" at bounding box center [469, 266] width 71 height 16
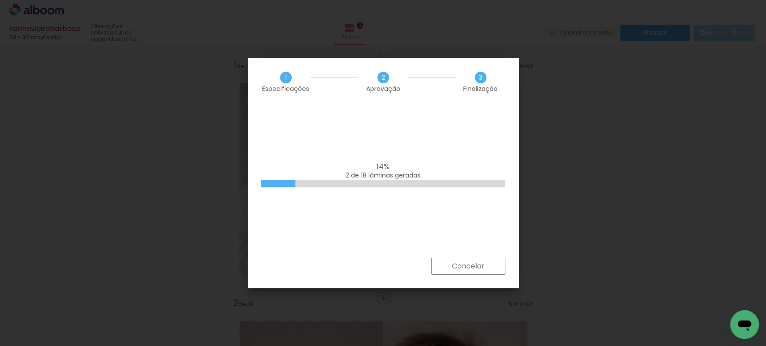
scroll to position [1094, 0]
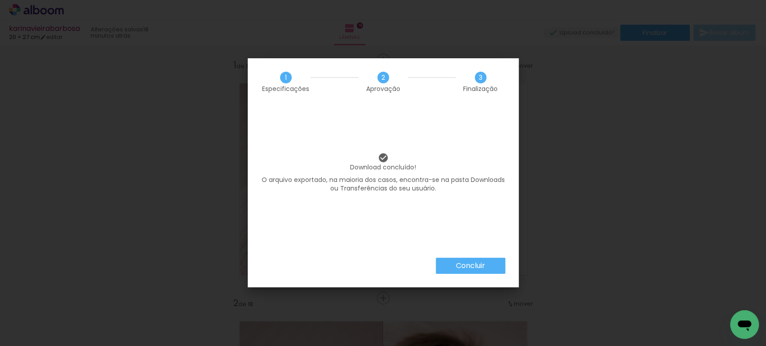
scroll to position [1094, 0]
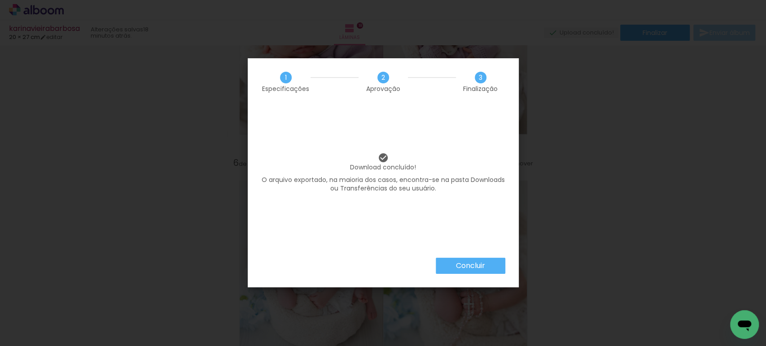
drag, startPoint x: 440, startPoint y: 261, endPoint x: 471, endPoint y: 87, distance: 175.7
click at [441, 261] on paper-button "Concluir" at bounding box center [471, 266] width 70 height 16
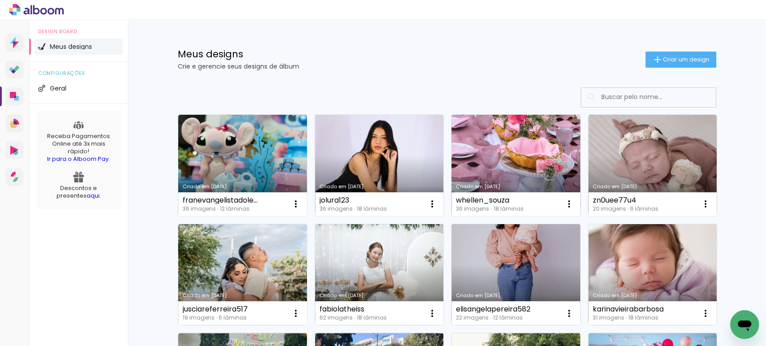
click at [491, 150] on link "Criado em [DATE]" at bounding box center [515, 165] width 129 height 101
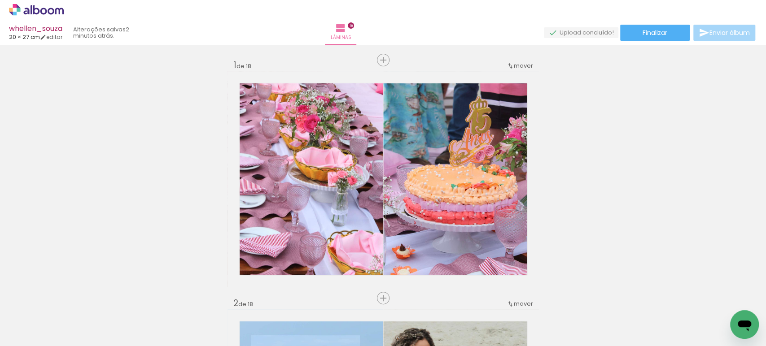
scroll to position [4060, 0]
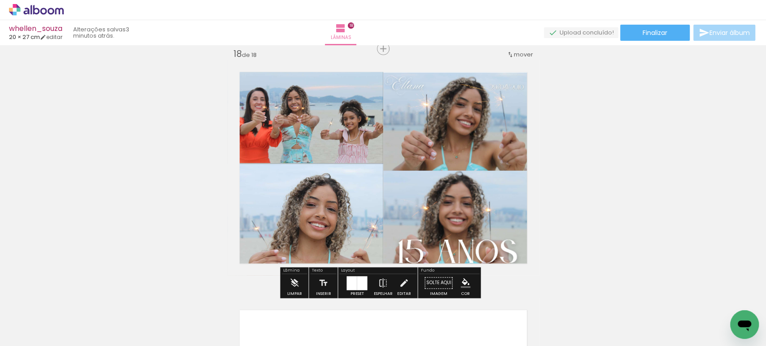
click at [326, 156] on quentale-photo at bounding box center [305, 168] width 156 height 216
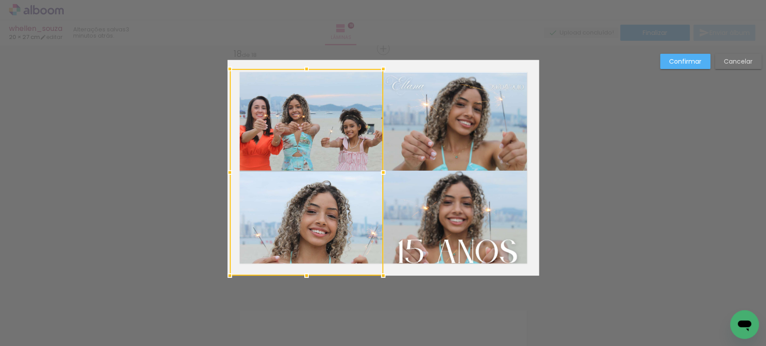
drag, startPoint x: 222, startPoint y: 57, endPoint x: 227, endPoint y: 66, distance: 10.5
click at [227, 66] on div at bounding box center [230, 69] width 18 height 18
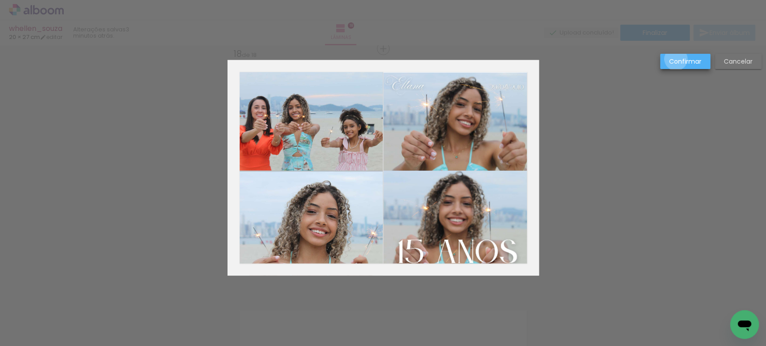
click at [0, 0] on slot "Confirmar" at bounding box center [0, 0] width 0 height 0
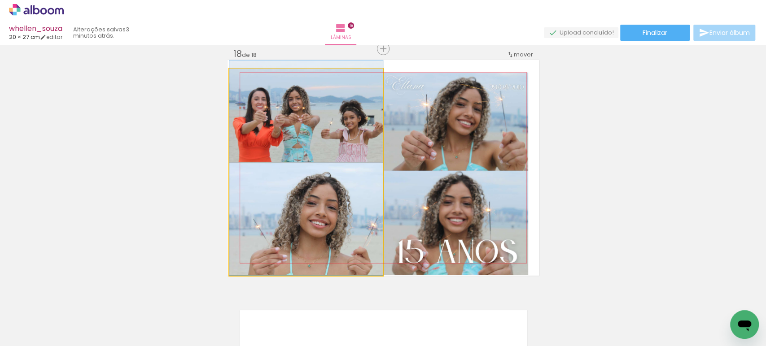
drag, startPoint x: 333, startPoint y: 209, endPoint x: 335, endPoint y: 193, distance: 16.2
click at [339, 193] on quentale-photo at bounding box center [305, 172] width 153 height 206
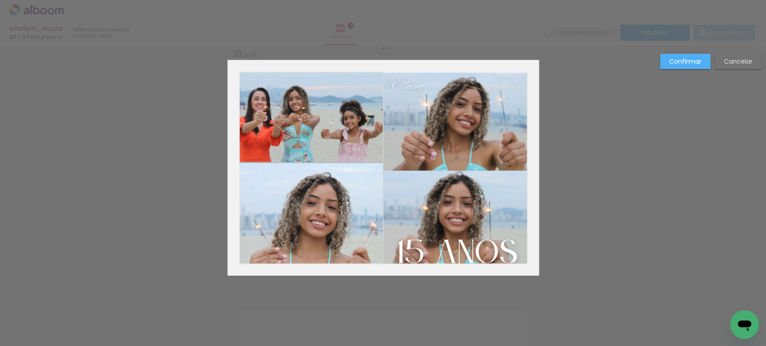
click at [339, 193] on quentale-photo at bounding box center [305, 172] width 153 height 206
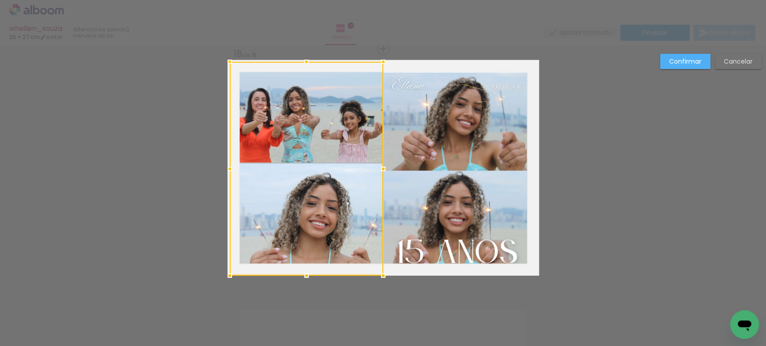
drag, startPoint x: 305, startPoint y: 67, endPoint x: 307, endPoint y: 57, distance: 10.1
click at [307, 57] on div at bounding box center [306, 62] width 18 height 18
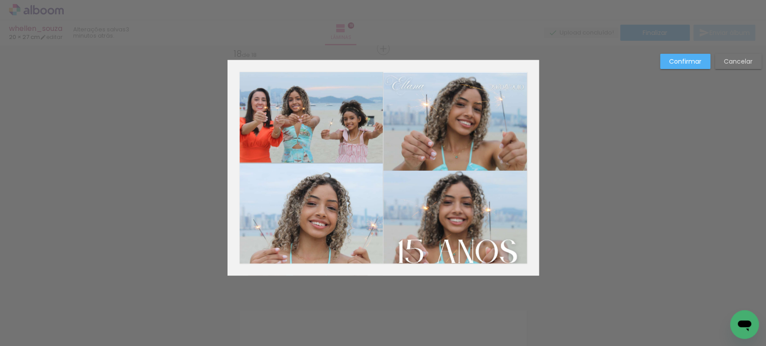
click at [309, 98] on quentale-photo at bounding box center [305, 169] width 153 height 214
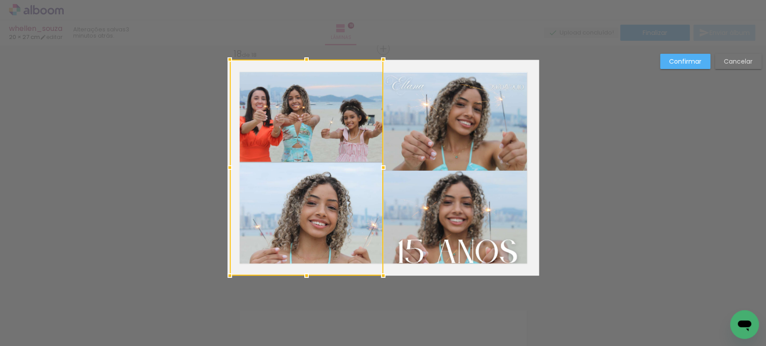
click at [304, 56] on div at bounding box center [306, 60] width 18 height 18
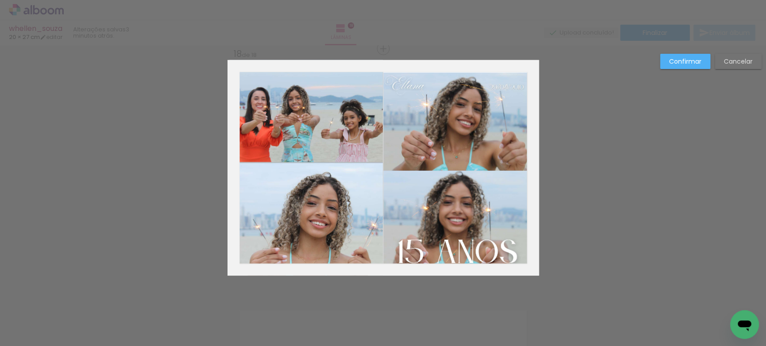
click at [0, 0] on slot "Confirmar" at bounding box center [0, 0] width 0 height 0
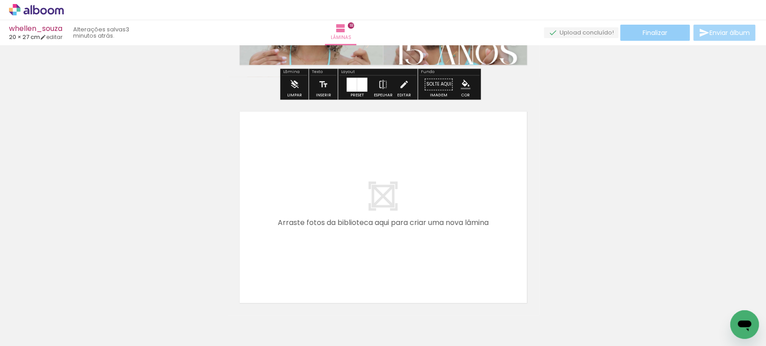
scroll to position [4260, 0]
click at [637, 34] on paper-button "Finalizar" at bounding box center [655, 33] width 70 height 16
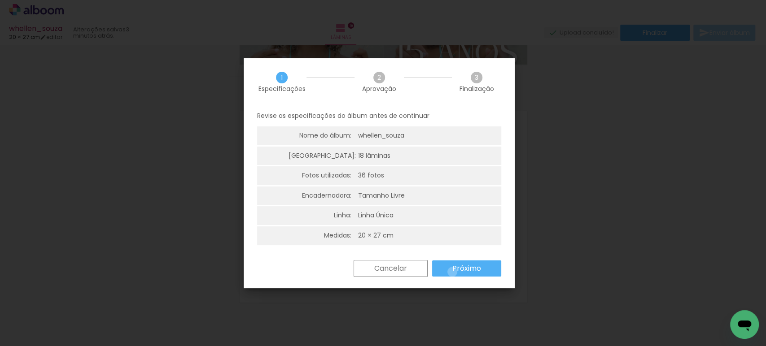
click at [0, 0] on slot "Próximo" at bounding box center [0, 0] width 0 height 0
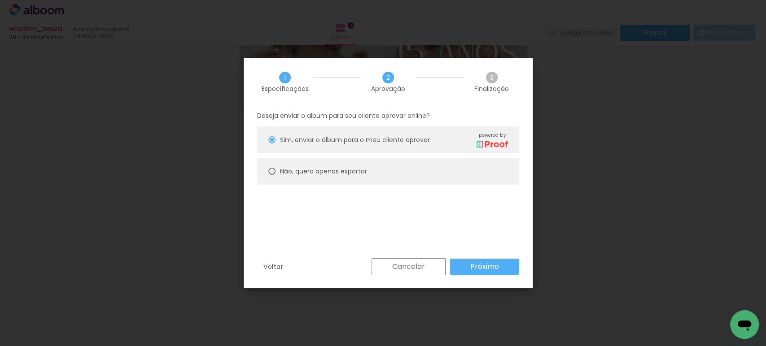
click at [0, 0] on slot "Não, quero apenas exportar" at bounding box center [0, 0] width 0 height 0
type paper-radio-button "on"
click at [0, 0] on slot "Próximo" at bounding box center [0, 0] width 0 height 0
type input "Alta, 300 DPI"
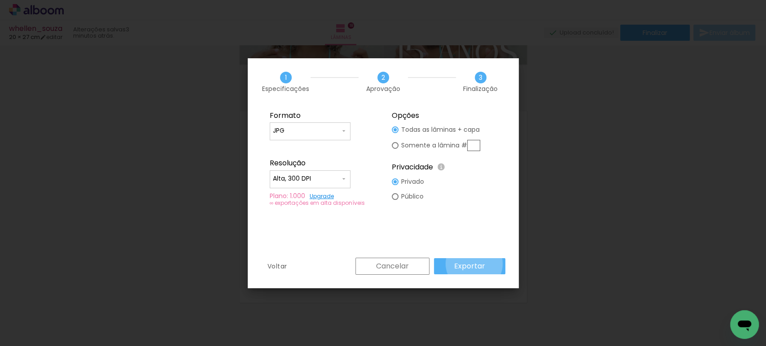
click at [0, 0] on slot "Exportar" at bounding box center [0, 0] width 0 height 0
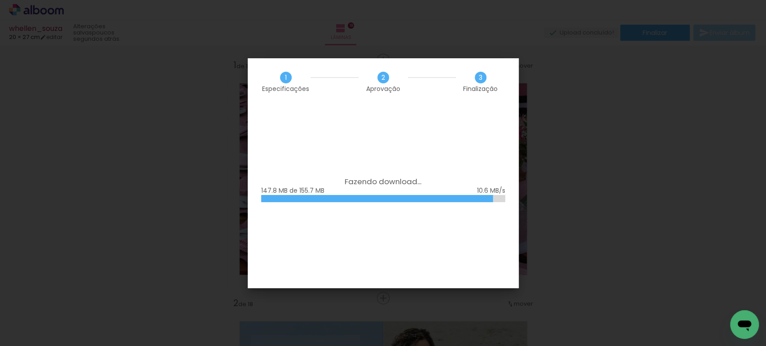
scroll to position [4260, 0]
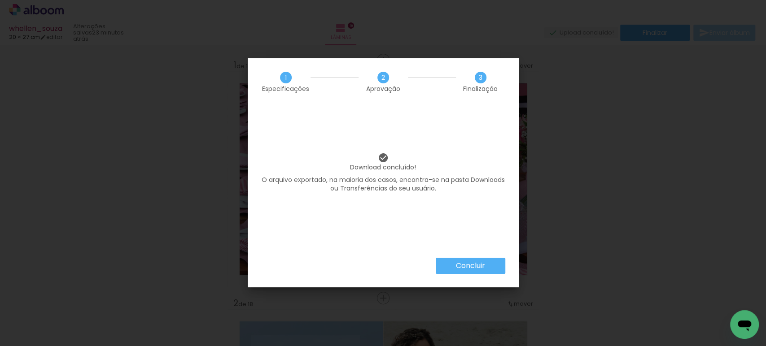
click at [0, 0] on slot "Concluir" at bounding box center [0, 0] width 0 height 0
